Goal: Check status: Check status

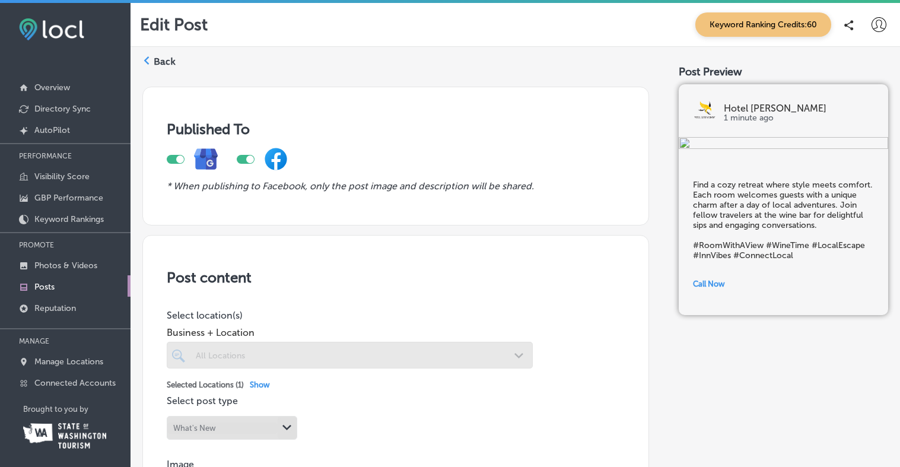
click at [158, 58] on label "Back" at bounding box center [165, 61] width 22 height 13
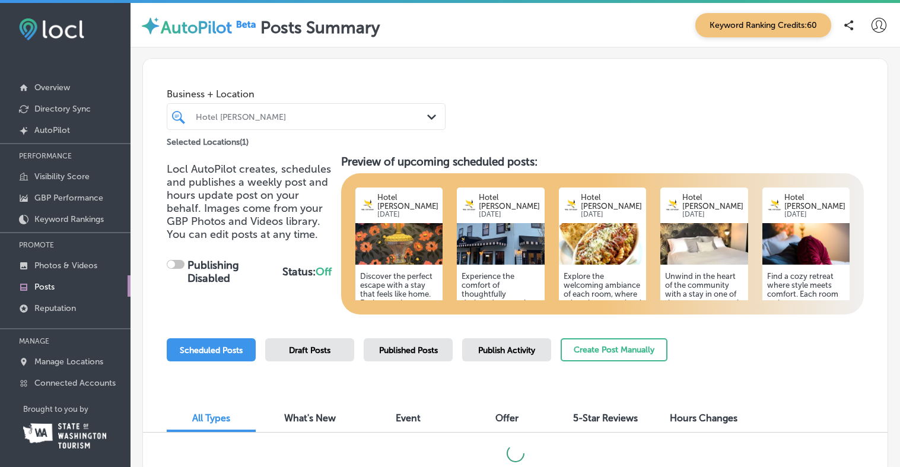
checkbox input "true"
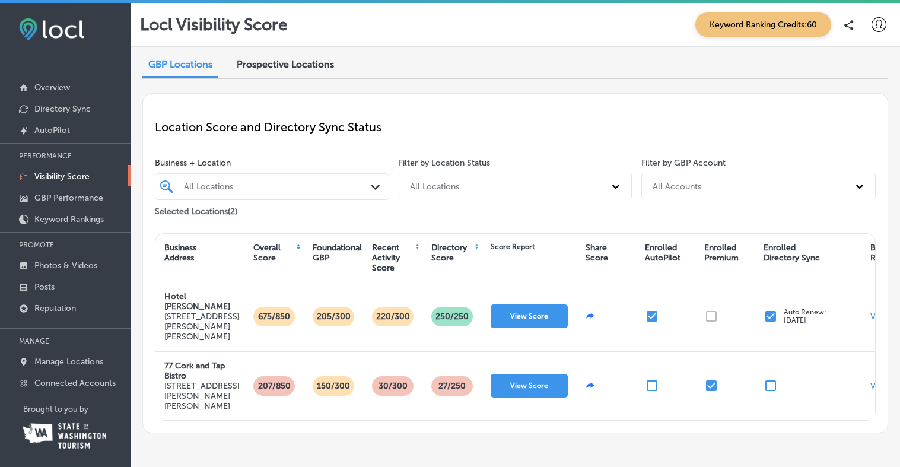
scroll to position [25, 0]
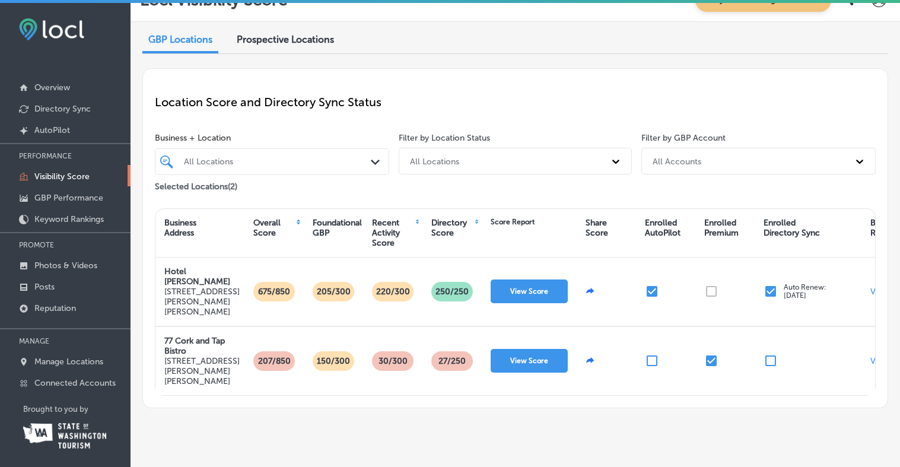
click at [513, 282] on button "View Score" at bounding box center [528, 291] width 77 height 24
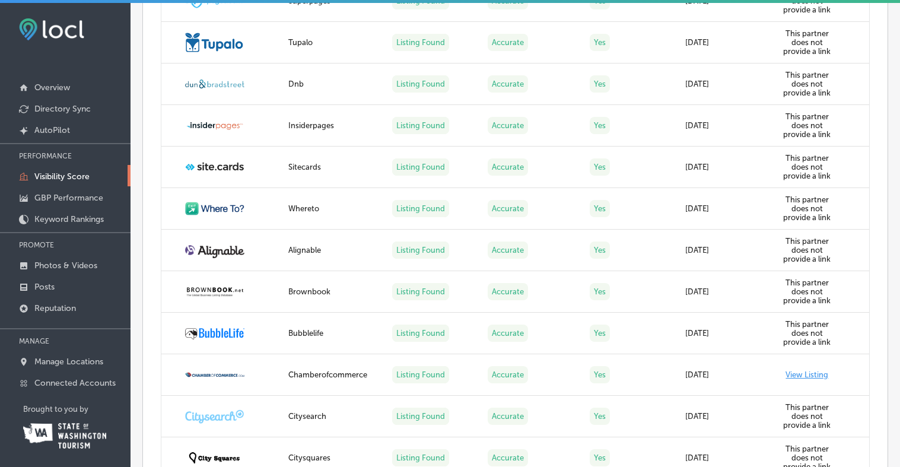
scroll to position [2836, 0]
